Goal: Task Accomplishment & Management: Manage account settings

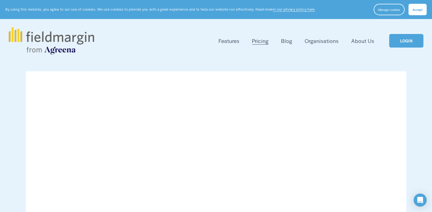
click at [407, 42] on link "LOGIN" at bounding box center [406, 41] width 34 height 14
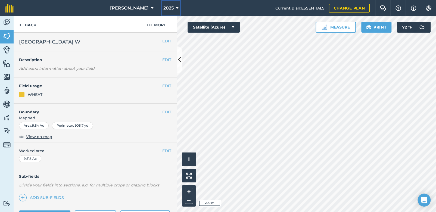
click at [176, 8] on icon at bounding box center [177, 8] width 3 height 7
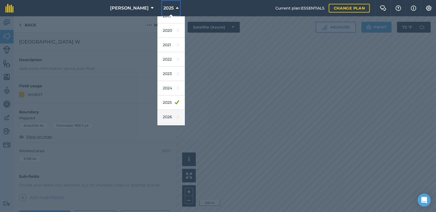
scroll to position [49, 0]
click at [159, 104] on link "2026" at bounding box center [171, 104] width 27 height 14
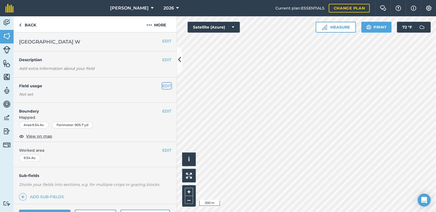
click at [162, 85] on button "EDIT" at bounding box center [166, 86] width 9 height 6
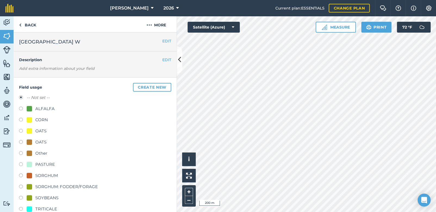
scroll to position [54, 0]
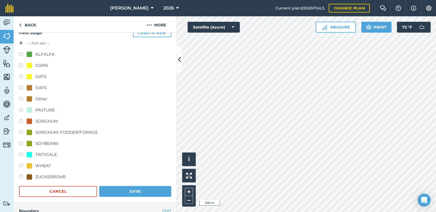
click at [20, 165] on label at bounding box center [23, 166] width 8 height 5
radio input "true"
radio input "false"
click at [133, 191] on button "Save" at bounding box center [135, 191] width 72 height 11
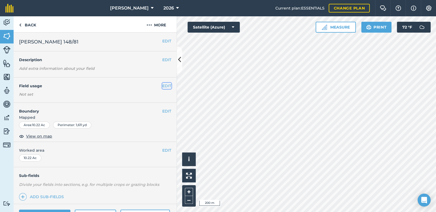
click at [162, 85] on button "EDIT" at bounding box center [166, 86] width 9 height 6
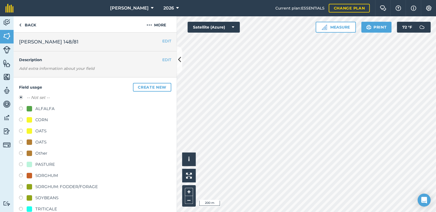
click at [20, 108] on label at bounding box center [23, 109] width 8 height 5
radio input "true"
radio input "false"
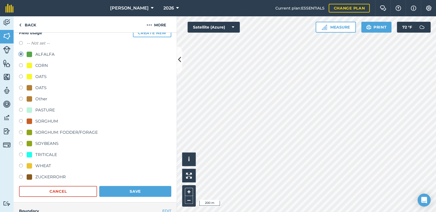
scroll to position [72, 0]
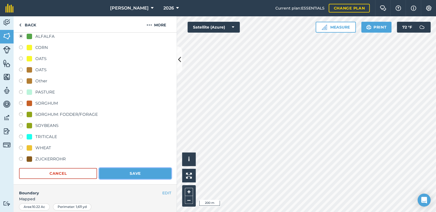
click at [138, 174] on button "Save" at bounding box center [135, 173] width 72 height 11
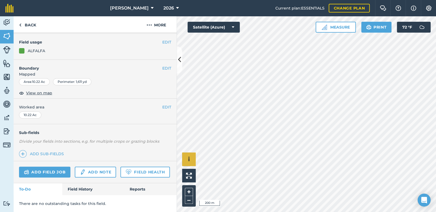
scroll to position [58, 0]
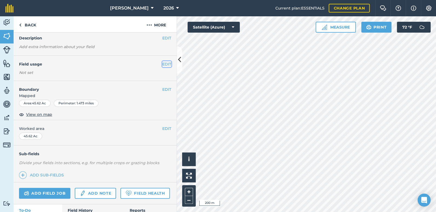
click at [162, 63] on button "EDIT" at bounding box center [166, 64] width 9 height 6
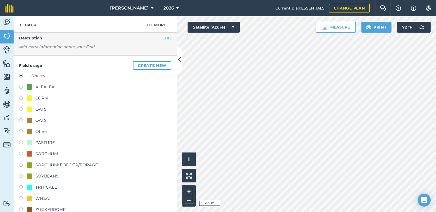
click at [21, 198] on label at bounding box center [23, 198] width 8 height 5
radio input "true"
radio input "false"
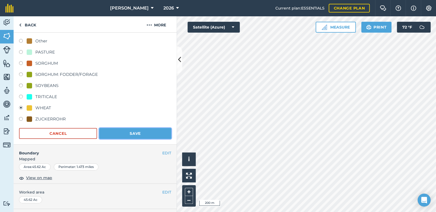
click at [139, 134] on button "Save" at bounding box center [135, 133] width 72 height 11
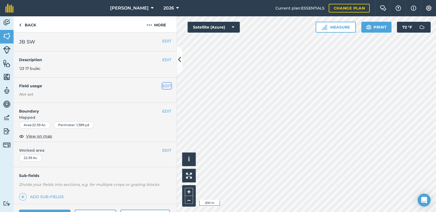
click at [163, 87] on button "EDIT" at bounding box center [166, 86] width 9 height 6
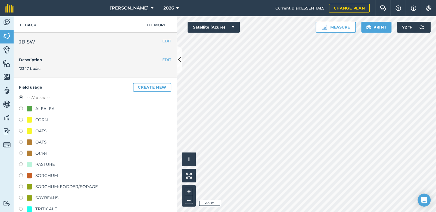
scroll to position [36, 0]
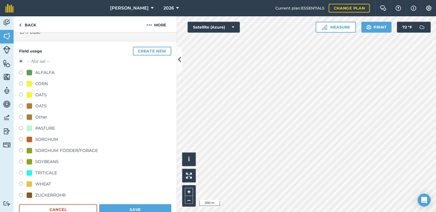
click at [22, 183] on label at bounding box center [23, 184] width 8 height 5
radio input "true"
radio input "false"
click at [149, 208] on button "Save" at bounding box center [135, 209] width 72 height 11
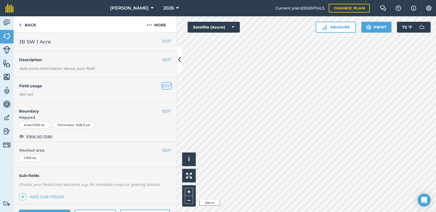
click at [162, 86] on button "EDIT" at bounding box center [166, 86] width 9 height 6
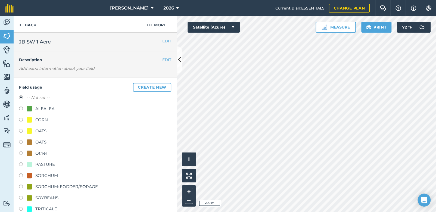
scroll to position [54, 0]
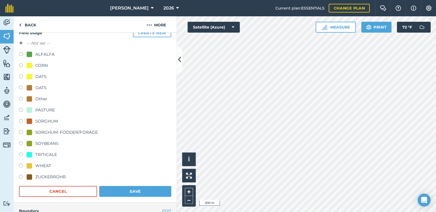
click at [20, 165] on label at bounding box center [23, 166] width 8 height 5
radio input "true"
radio input "false"
click at [138, 191] on button "Save" at bounding box center [135, 191] width 72 height 11
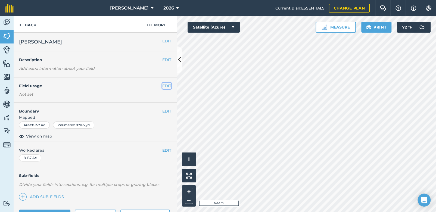
click at [162, 87] on button "EDIT" at bounding box center [166, 86] width 9 height 6
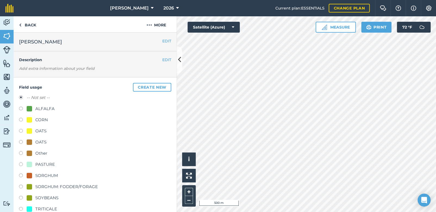
scroll to position [36, 0]
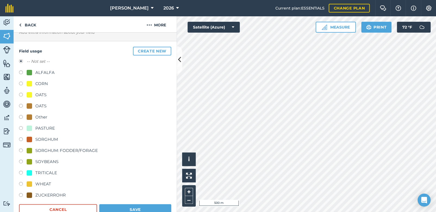
click at [20, 183] on label at bounding box center [23, 184] width 8 height 5
radio input "true"
radio input "false"
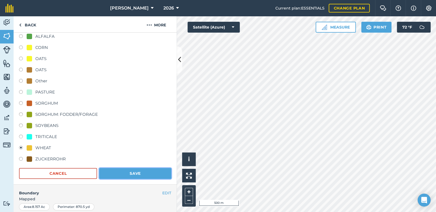
click at [143, 174] on button "Save" at bounding box center [135, 173] width 72 height 11
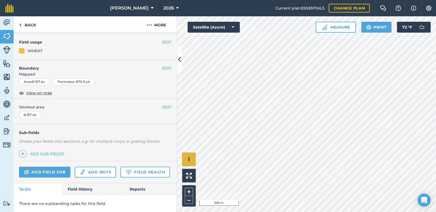
scroll to position [58, 0]
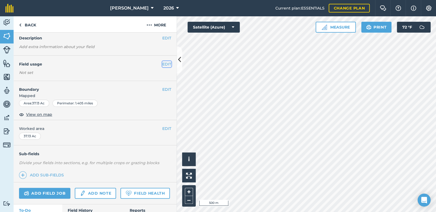
click at [162, 63] on button "EDIT" at bounding box center [166, 64] width 9 height 6
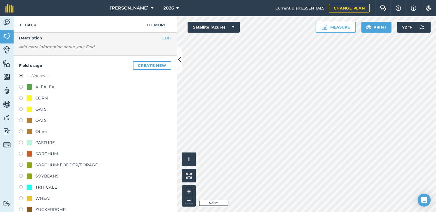
click at [20, 198] on label at bounding box center [23, 198] width 8 height 5
radio input "true"
radio input "false"
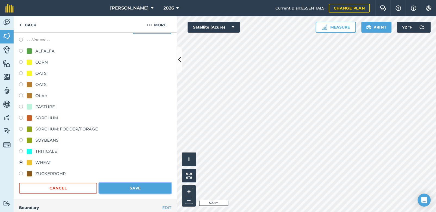
click at [131, 187] on button "Save" at bounding box center [135, 188] width 72 height 11
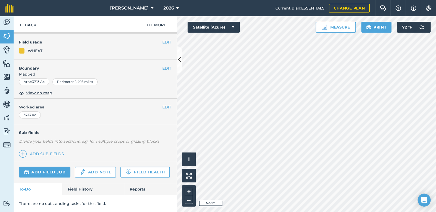
scroll to position [0, 0]
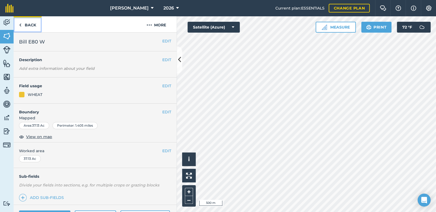
click at [20, 25] on img at bounding box center [20, 25] width 2 height 7
click at [5, 38] on img at bounding box center [7, 36] width 8 height 8
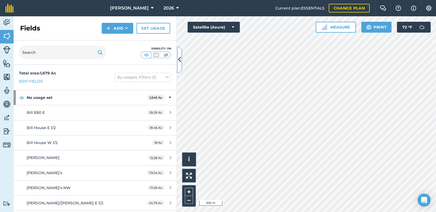
click at [180, 61] on icon at bounding box center [179, 60] width 3 height 10
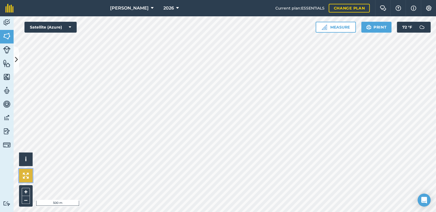
click at [25, 180] on button at bounding box center [26, 176] width 14 height 14
click at [27, 178] on img at bounding box center [26, 176] width 6 height 6
click at [15, 60] on icon at bounding box center [16, 60] width 3 height 10
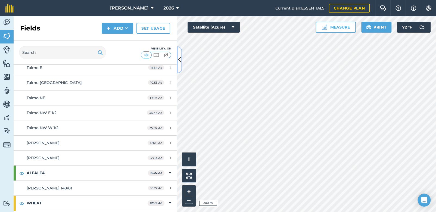
scroll to position [793, 0]
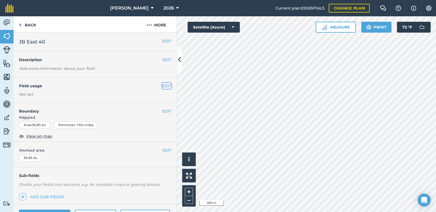
click at [162, 86] on button "EDIT" at bounding box center [166, 86] width 9 height 6
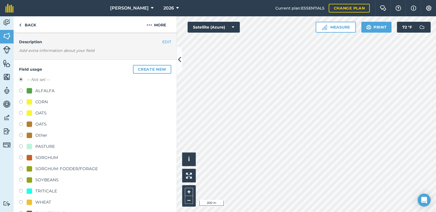
scroll to position [36, 0]
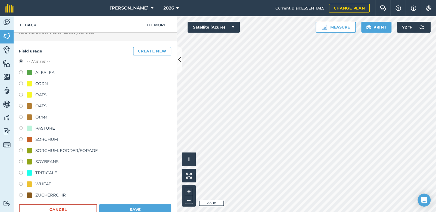
click at [19, 161] on label at bounding box center [23, 162] width 8 height 5
radio input "true"
radio input "false"
click at [120, 209] on button "Save" at bounding box center [135, 209] width 72 height 11
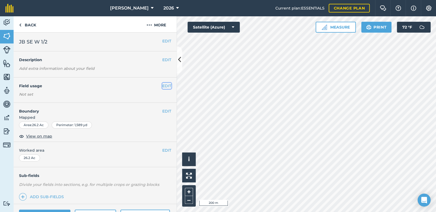
click at [163, 84] on button "EDIT" at bounding box center [166, 86] width 9 height 6
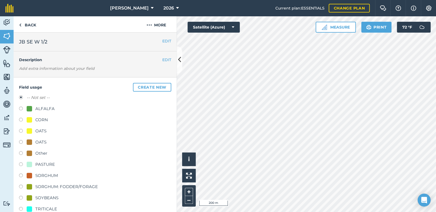
click at [20, 119] on label at bounding box center [23, 120] width 8 height 5
radio input "true"
radio input "false"
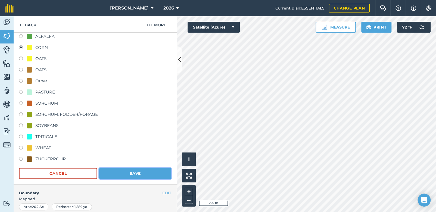
click at [145, 175] on button "Save" at bounding box center [135, 173] width 72 height 11
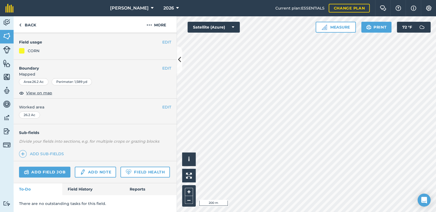
scroll to position [58, 0]
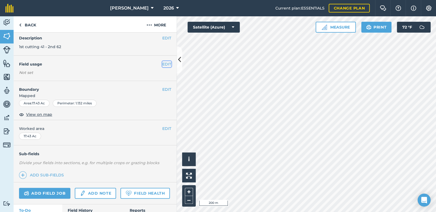
click at [163, 65] on button "EDIT" at bounding box center [166, 64] width 9 height 6
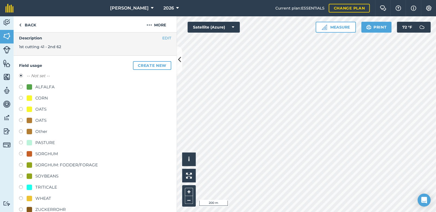
click at [20, 86] on label at bounding box center [23, 87] width 8 height 5
radio input "true"
radio input "false"
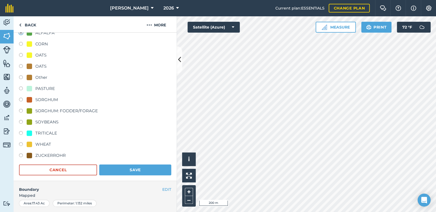
scroll to position [94, 0]
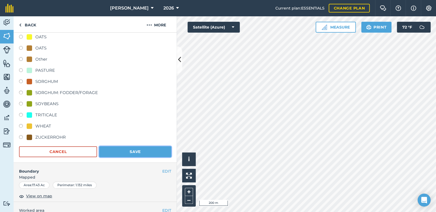
click at [143, 150] on button "Save" at bounding box center [135, 151] width 72 height 11
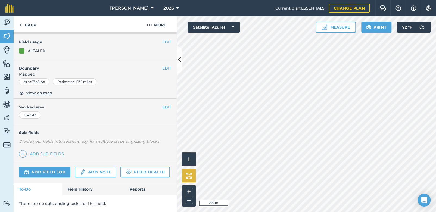
scroll to position [58, 0]
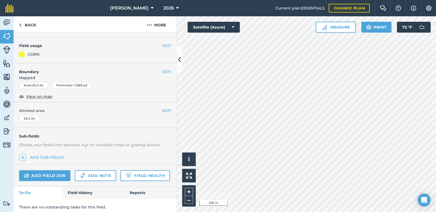
scroll to position [22, 0]
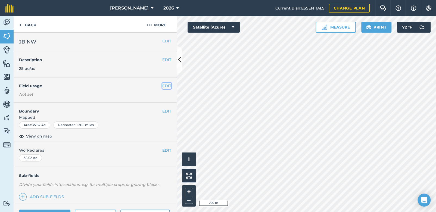
click at [162, 86] on button "EDIT" at bounding box center [166, 86] width 9 height 6
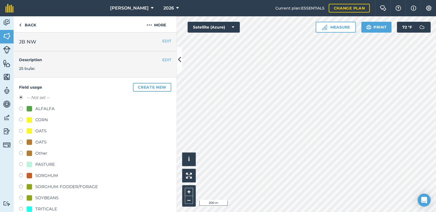
click at [20, 197] on label at bounding box center [23, 198] width 8 height 5
radio input "true"
radio input "false"
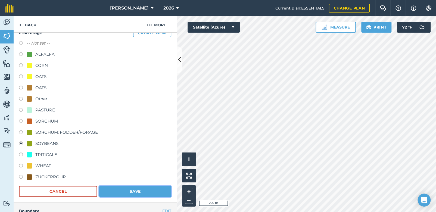
click at [143, 190] on button "Save" at bounding box center [135, 191] width 72 height 11
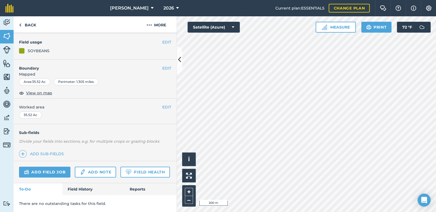
scroll to position [4, 0]
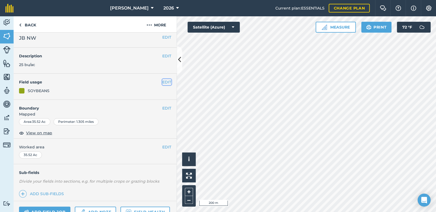
click at [163, 82] on button "EDIT" at bounding box center [166, 82] width 9 height 6
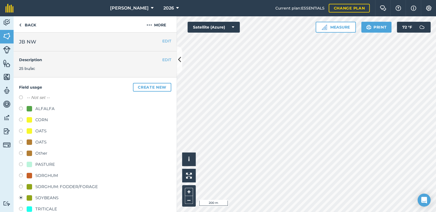
scroll to position [54, 0]
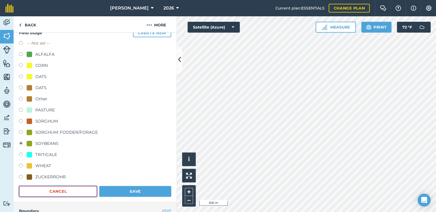
click at [77, 192] on button "Cancel" at bounding box center [58, 191] width 78 height 11
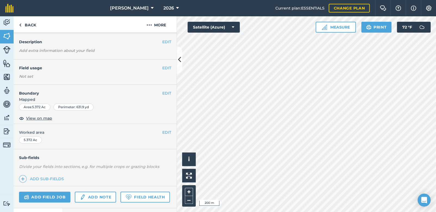
scroll to position [7, 0]
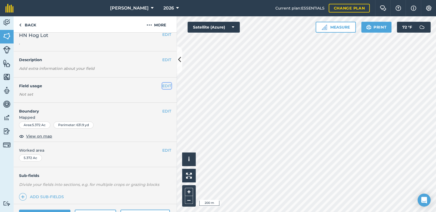
click at [164, 86] on button "EDIT" at bounding box center [166, 86] width 9 height 6
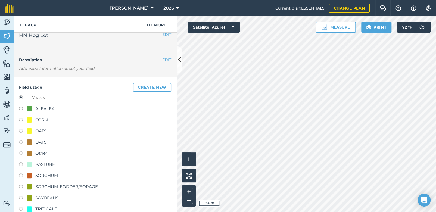
click at [20, 107] on label at bounding box center [23, 109] width 8 height 5
radio input "true"
radio input "false"
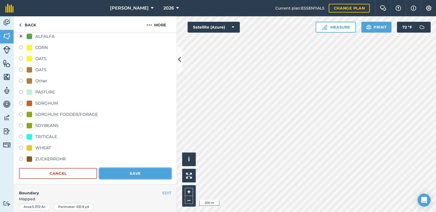
click at [146, 173] on button "Save" at bounding box center [135, 173] width 72 height 11
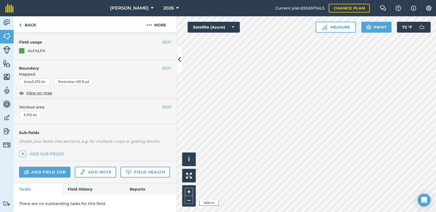
scroll to position [0, 0]
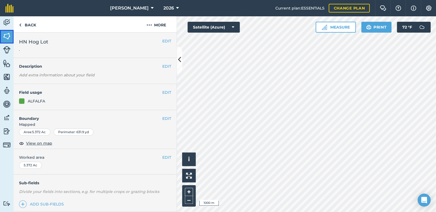
click at [7, 37] on img at bounding box center [7, 36] width 8 height 8
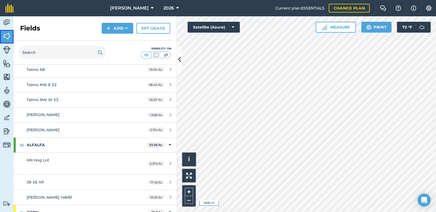
scroll to position [671, 0]
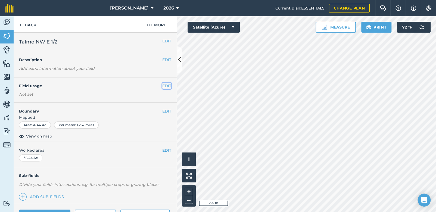
click at [163, 84] on button "EDIT" at bounding box center [166, 86] width 9 height 6
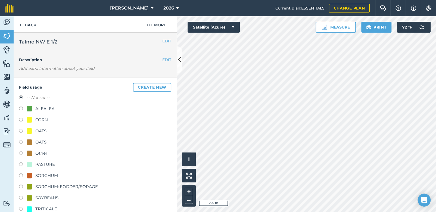
click at [21, 107] on label at bounding box center [23, 109] width 8 height 5
radio input "true"
radio input "false"
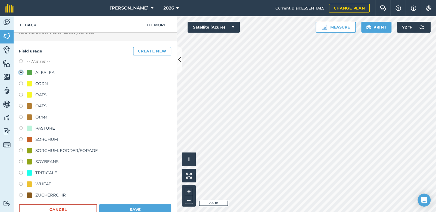
scroll to position [54, 0]
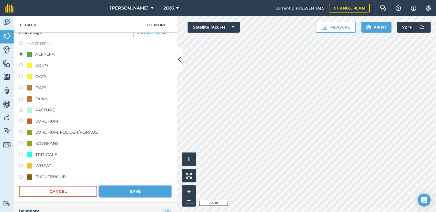
click at [142, 191] on button "Save" at bounding box center [135, 191] width 72 height 11
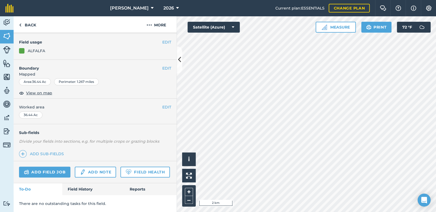
scroll to position [4, 0]
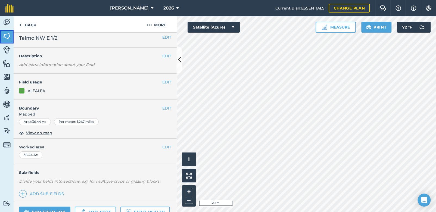
click at [8, 37] on img at bounding box center [7, 36] width 8 height 8
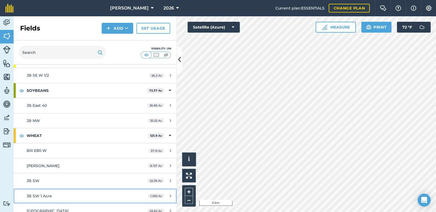
scroll to position [823, 0]
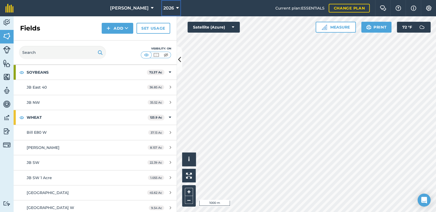
click at [164, 8] on button "2026" at bounding box center [171, 8] width 20 height 16
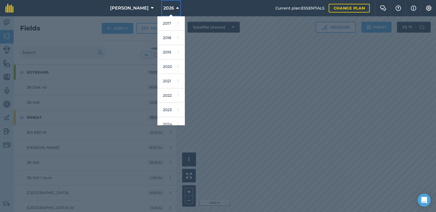
scroll to position [36, 0]
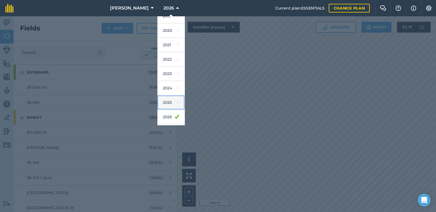
click at [161, 101] on link "2025" at bounding box center [171, 102] width 27 height 14
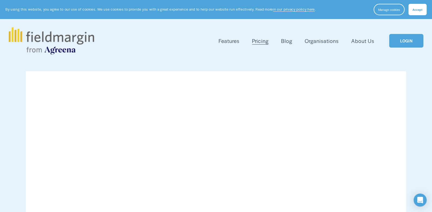
click at [407, 41] on link "LOGIN" at bounding box center [406, 41] width 34 height 14
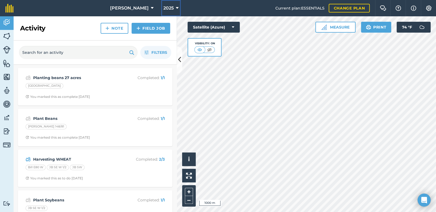
click at [176, 8] on icon at bounding box center [177, 8] width 3 height 7
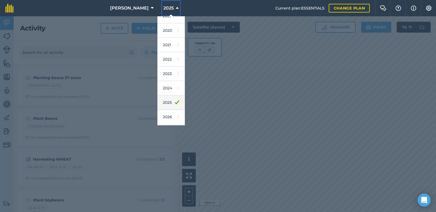
scroll to position [49, 0]
click at [159, 100] on link "2026" at bounding box center [171, 104] width 27 height 14
